Goal: Find specific page/section: Find specific page/section

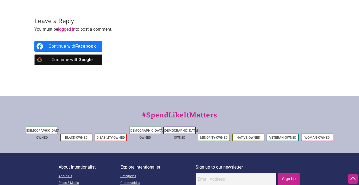
scroll to position [1150, 0]
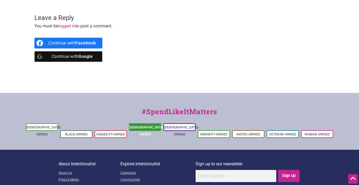
click at [153, 125] on link "[DEMOGRAPHIC_DATA]-Owned" at bounding box center [147, 130] width 35 height 11
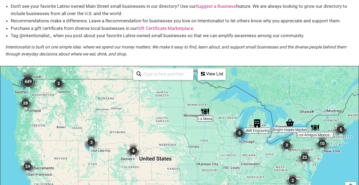
scroll to position [52, 0]
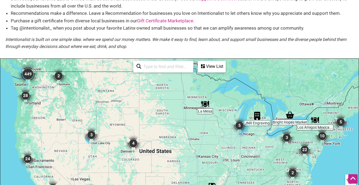
click at [30, 74] on img "449" at bounding box center [28, 74] width 22 height 22
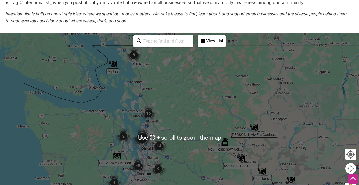
scroll to position [82, 0]
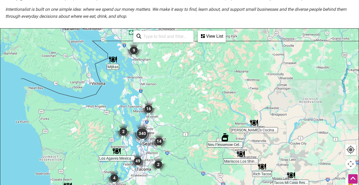
click at [144, 136] on img "340" at bounding box center [143, 134] width 22 height 22
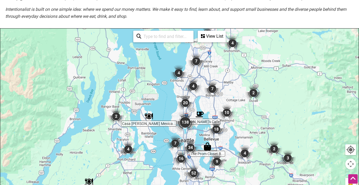
click at [186, 103] on img "20" at bounding box center [186, 103] width 16 height 16
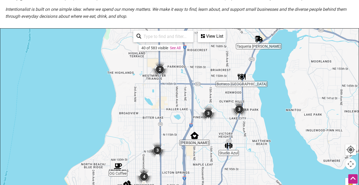
click at [161, 71] on img "2" at bounding box center [160, 69] width 16 height 16
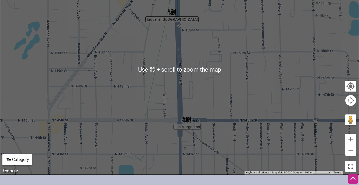
scroll to position [151, 0]
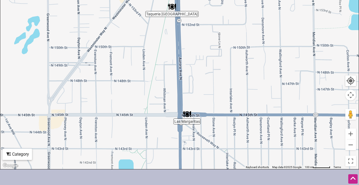
click at [188, 117] on img "Las Margaritas" at bounding box center [187, 114] width 8 height 8
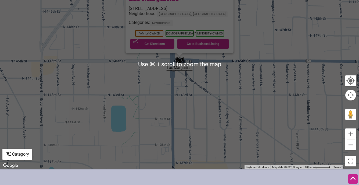
scroll to position [125, 0]
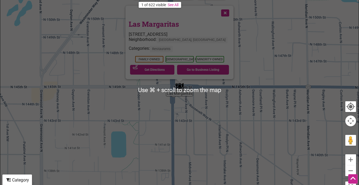
click at [221, 15] on button "Close" at bounding box center [224, 12] width 13 height 13
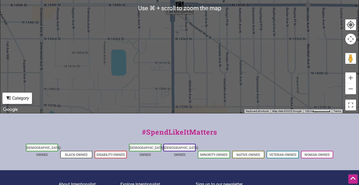
scroll to position [263, 0]
